Goal: Information Seeking & Learning: Learn about a topic

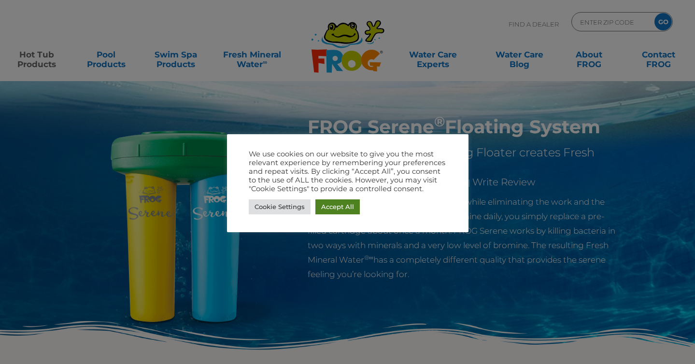
click at [347, 211] on link "Accept All" at bounding box center [338, 207] width 44 height 15
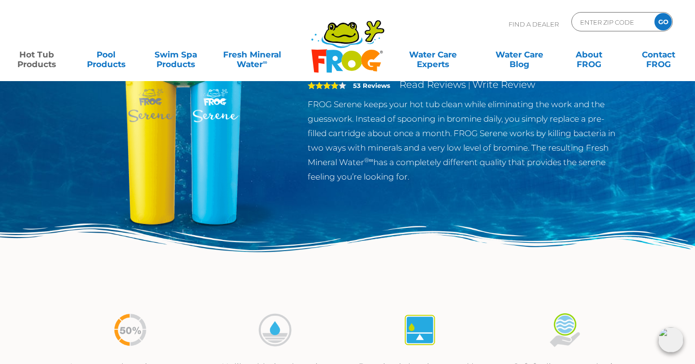
scroll to position [37, 0]
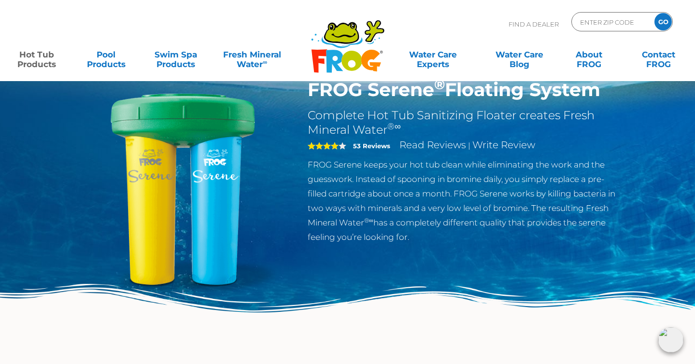
click at [215, 184] on img at bounding box center [182, 189] width 221 height 221
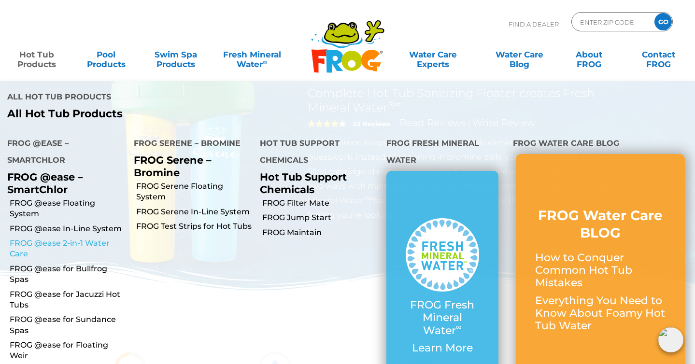
scroll to position [58, 0]
click at [85, 198] on link "FROG @ease Floating System" at bounding box center [68, 209] width 117 height 22
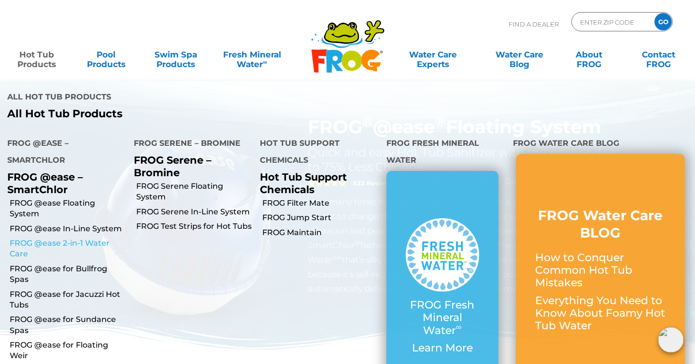
click at [66, 238] on link "FROG @ease 2-in-1 Water Care" at bounding box center [68, 249] width 117 height 22
click at [45, 64] on link "Hot Tub Products" at bounding box center [37, 54] width 54 height 19
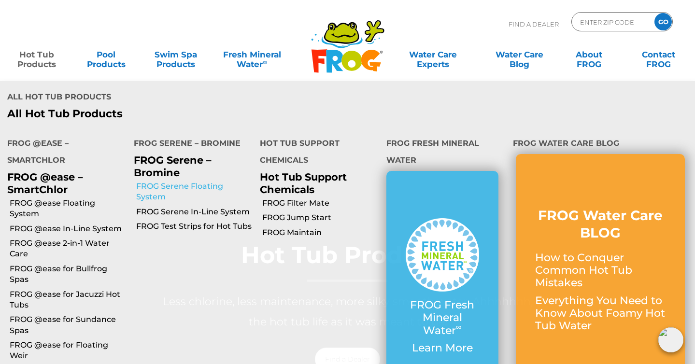
click at [167, 181] on link "FROG Serene Floating System" at bounding box center [194, 192] width 117 height 22
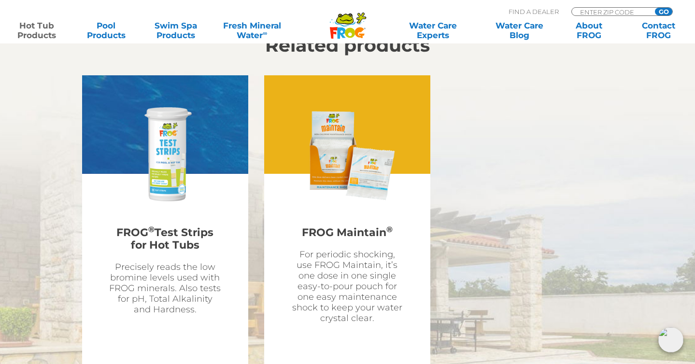
scroll to position [2097, 0]
